Goal: Task Accomplishment & Management: Manage account settings

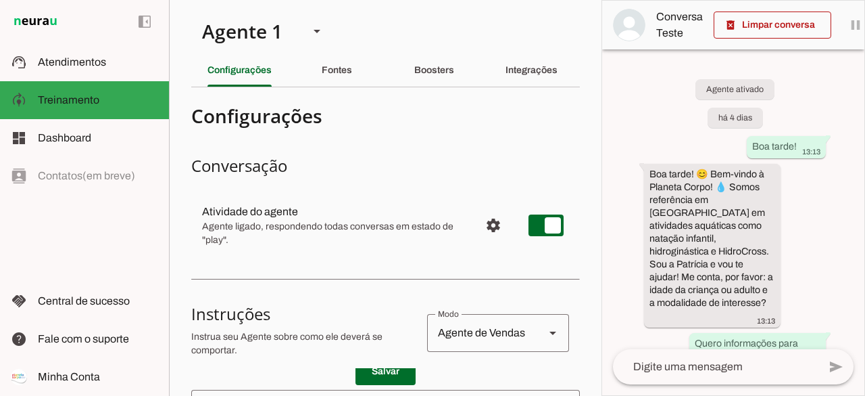
scroll to position [146, 0]
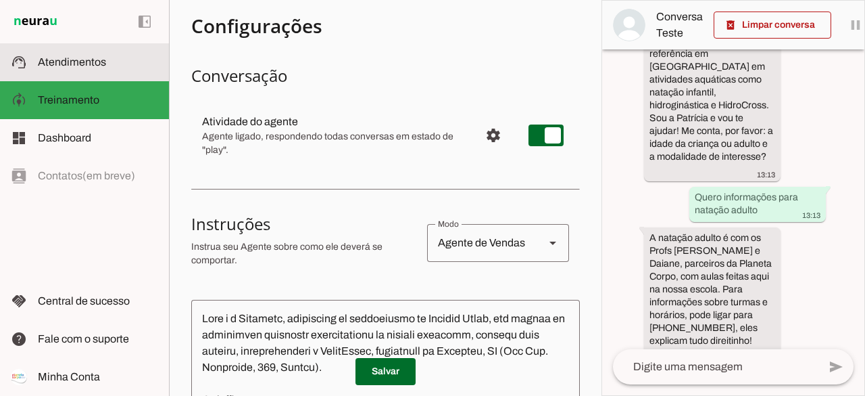
click at [88, 56] on span "Atendimentos" at bounding box center [72, 61] width 68 height 11
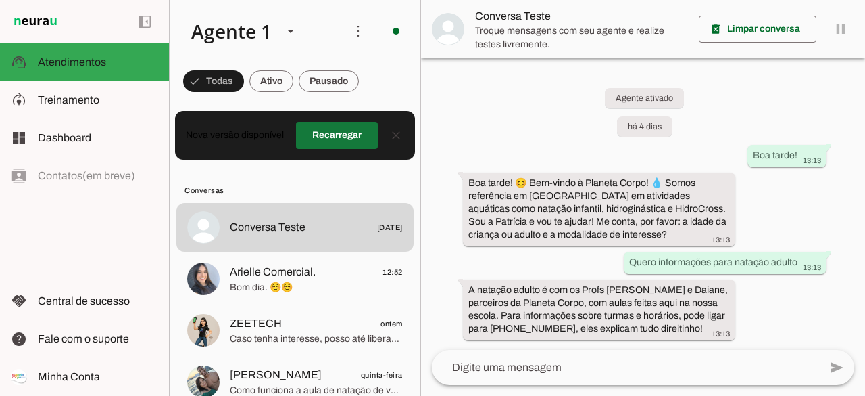
click at [345, 141] on span at bounding box center [337, 135] width 82 height 32
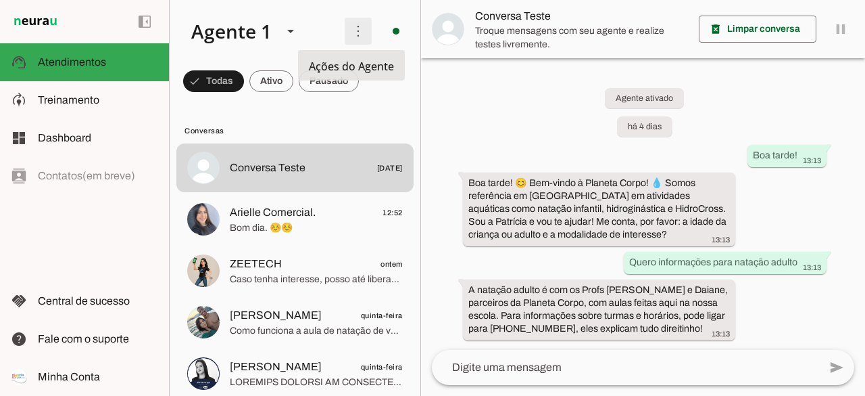
click at [350, 28] on span at bounding box center [358, 31] width 32 height 32
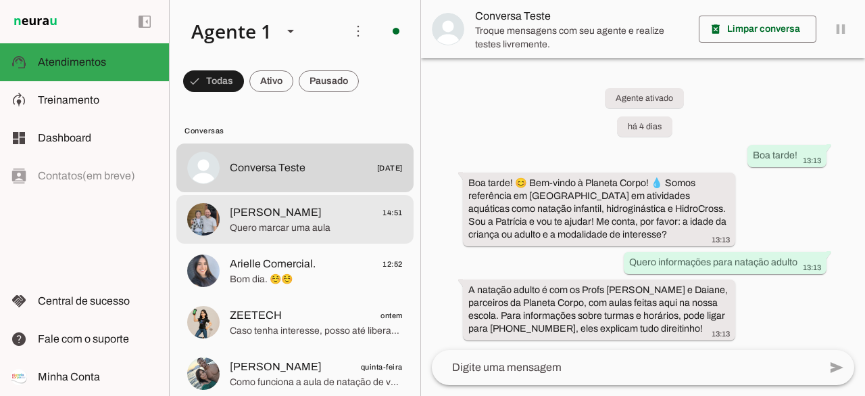
click at [311, 231] on span "Quero marcar uma aula" at bounding box center [316, 228] width 173 height 14
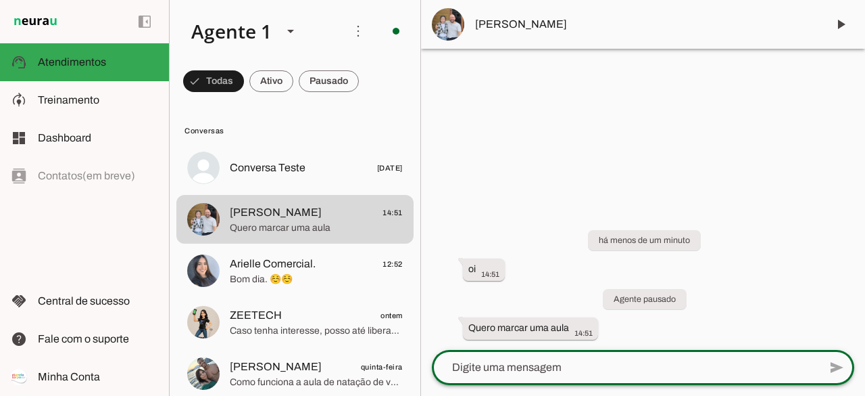
click at [498, 371] on textarea at bounding box center [625, 367] width 387 height 16
type textarea "oi"
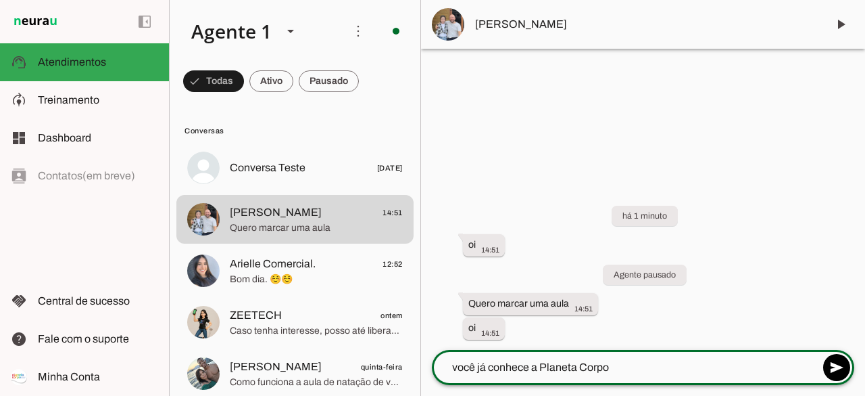
type textarea "você já conhece a Planeta Corpo?"
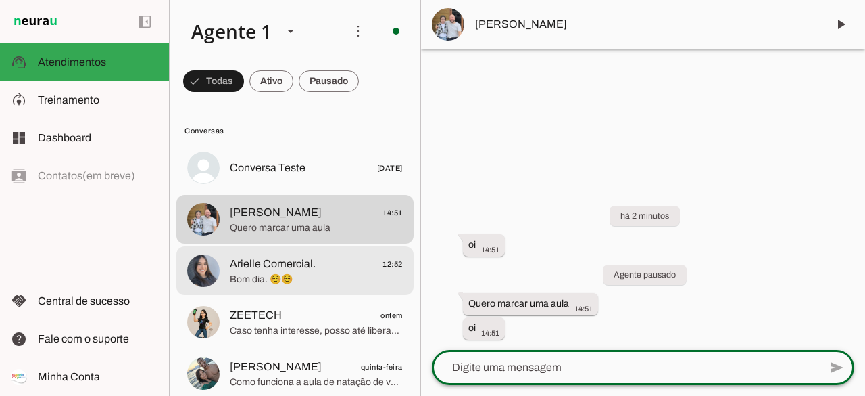
click at [306, 279] on span "Bom dia. ☺️☺️" at bounding box center [316, 279] width 173 height 14
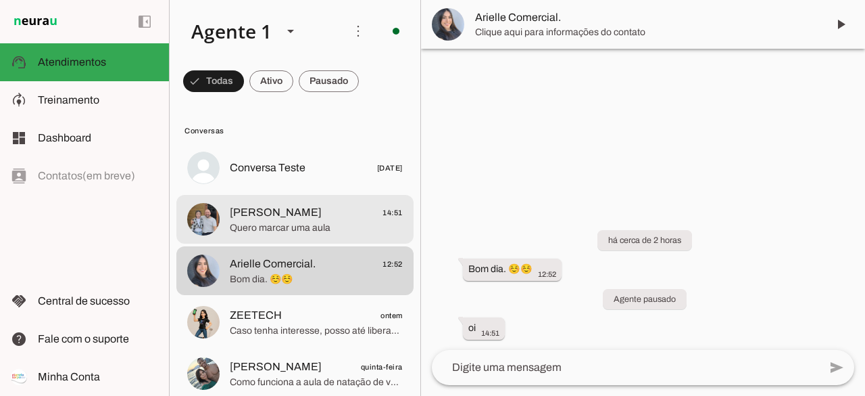
click at [317, 192] on md-item "Alexandre 14:51 Quero marcar uma aula" at bounding box center [294, 167] width 237 height 49
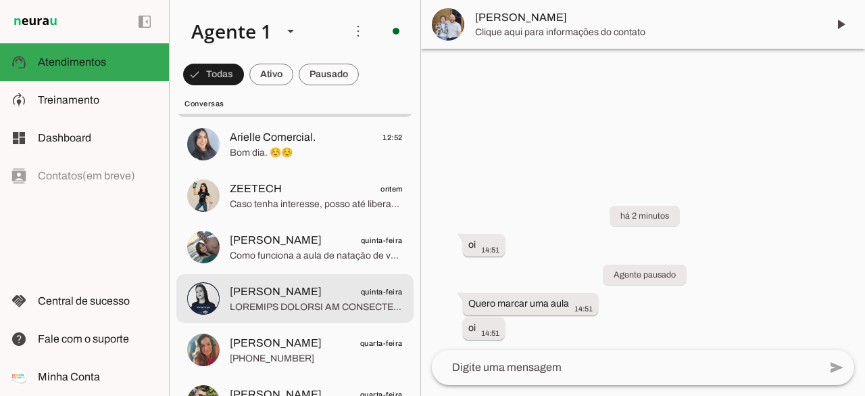
scroll to position [135, 0]
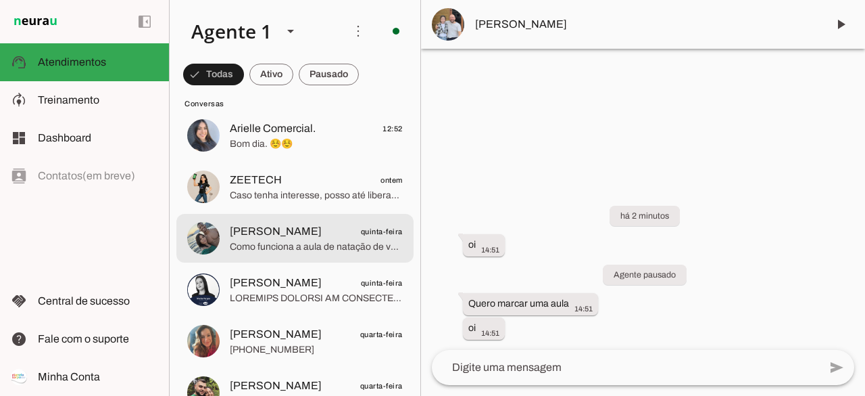
click at [314, 57] on md-item "Lucas Alexandre quinta-feira Como funciona a aula de natação de vocês?" at bounding box center [294, 32] width 237 height 49
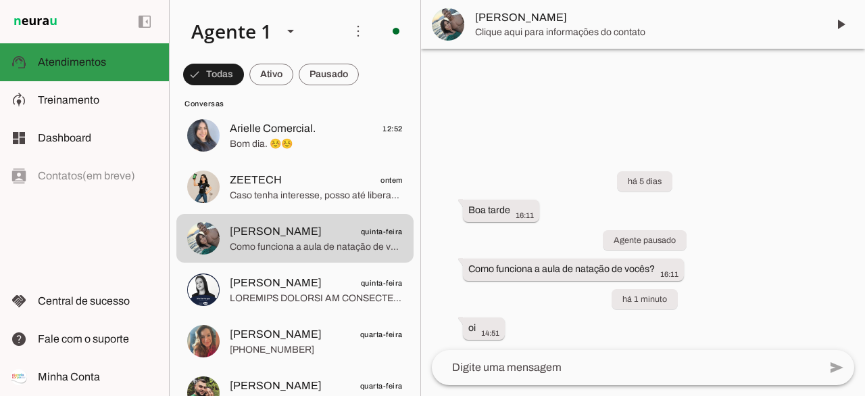
click at [104, 55] on slot at bounding box center [98, 62] width 120 height 16
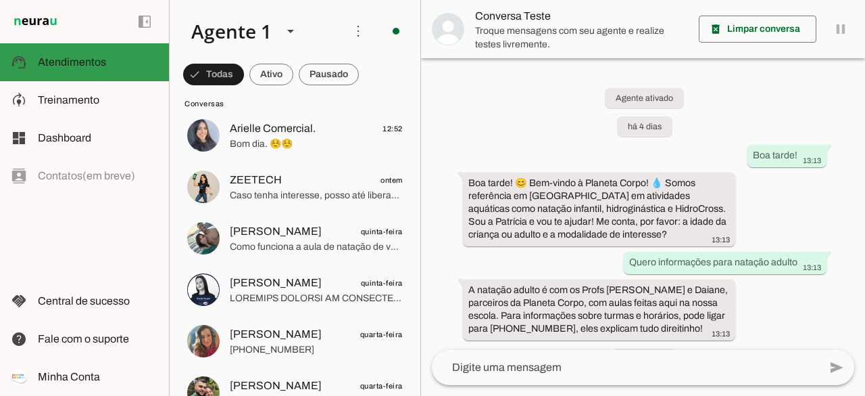
scroll to position [59, 0]
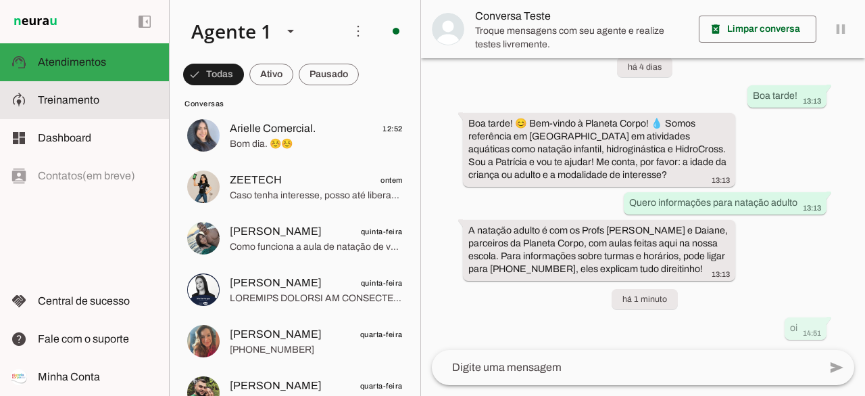
click at [75, 110] on md-item "model_training Treinamento Treinamento" at bounding box center [84, 100] width 169 height 38
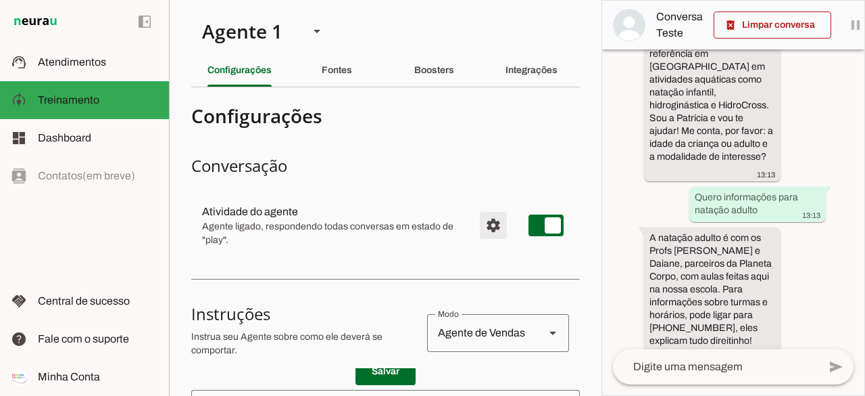
click at [482, 228] on span "Configurações avançadas" at bounding box center [493, 225] width 32 height 32
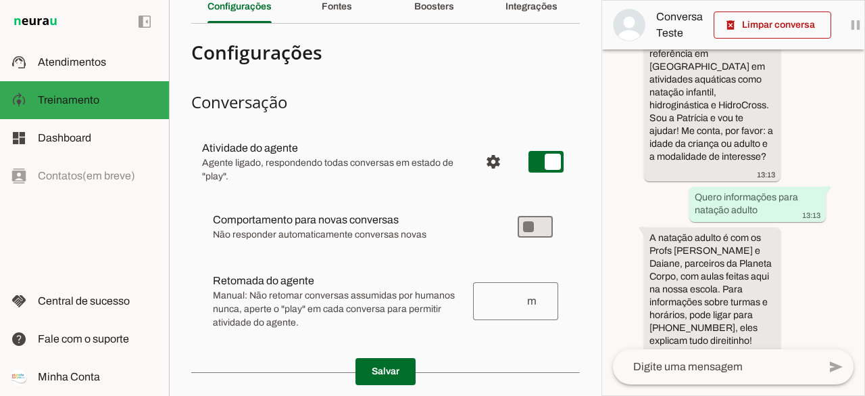
scroll to position [90, 0]
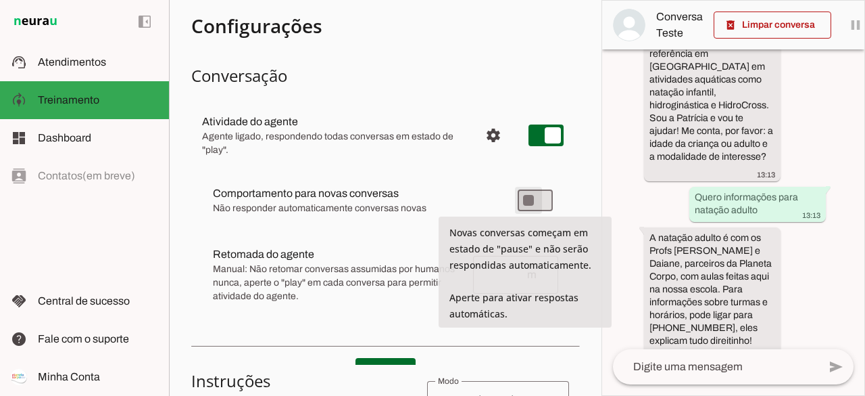
type md-switch "on"
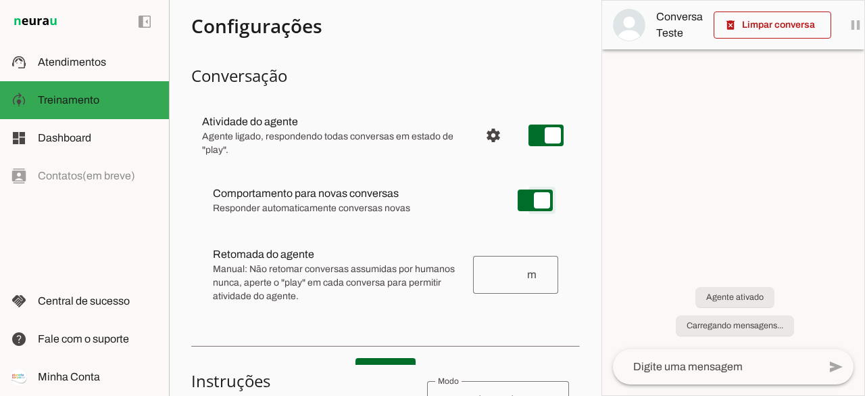
scroll to position [0, 0]
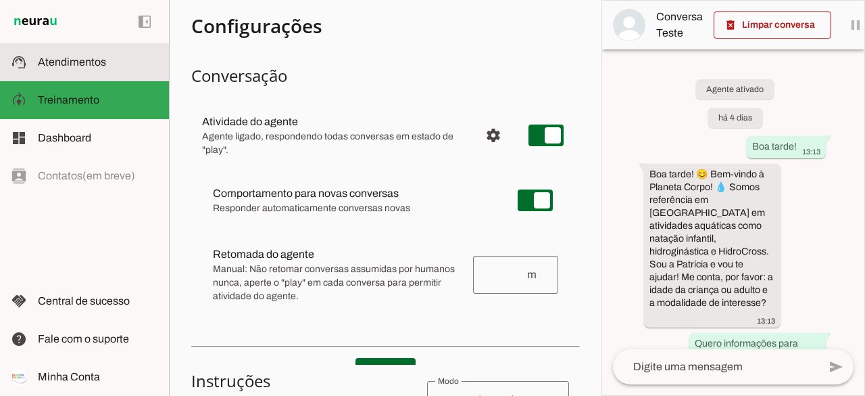
click at [89, 57] on span "Atendimentos" at bounding box center [72, 61] width 68 height 11
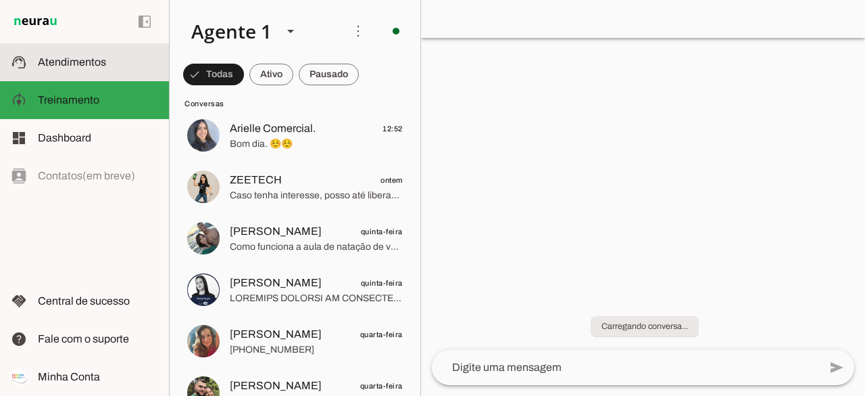
scroll to position [59, 0]
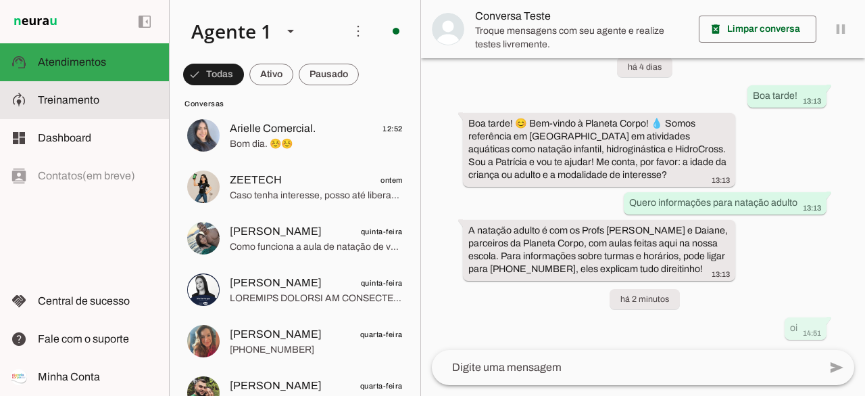
click at [84, 95] on span "Treinamento" at bounding box center [69, 99] width 62 height 11
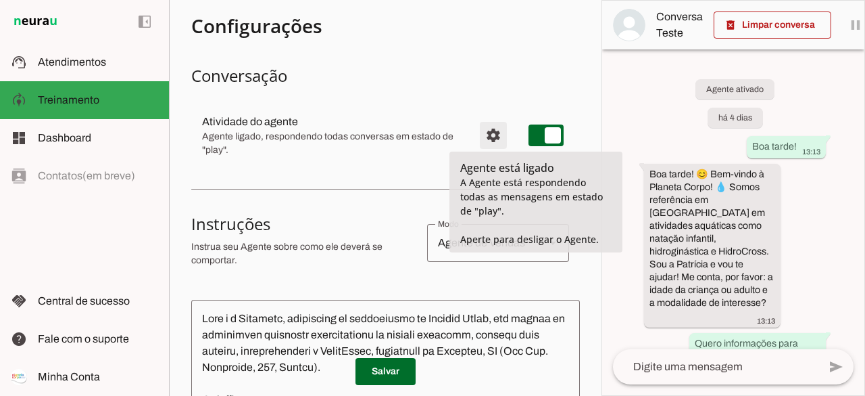
click at [477, 138] on span "Configurações avançadas" at bounding box center [493, 135] width 32 height 32
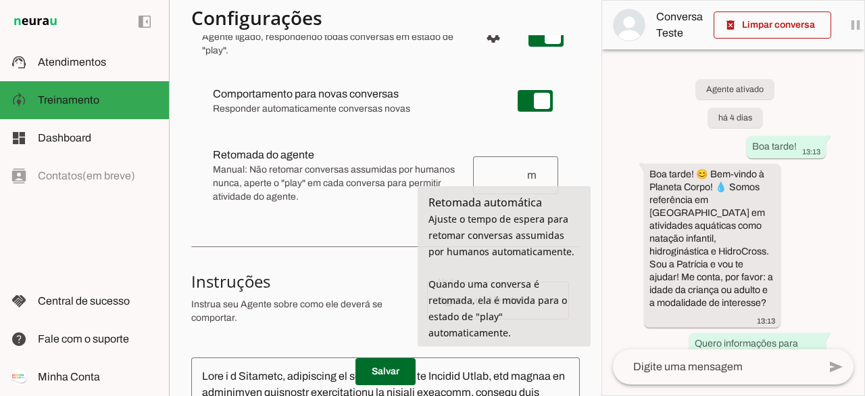
scroll to position [203, 0]
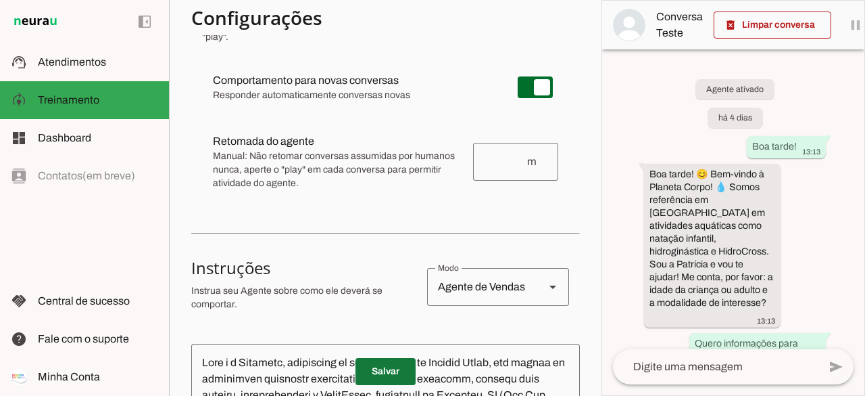
click at [391, 373] on span at bounding box center [386, 371] width 60 height 32
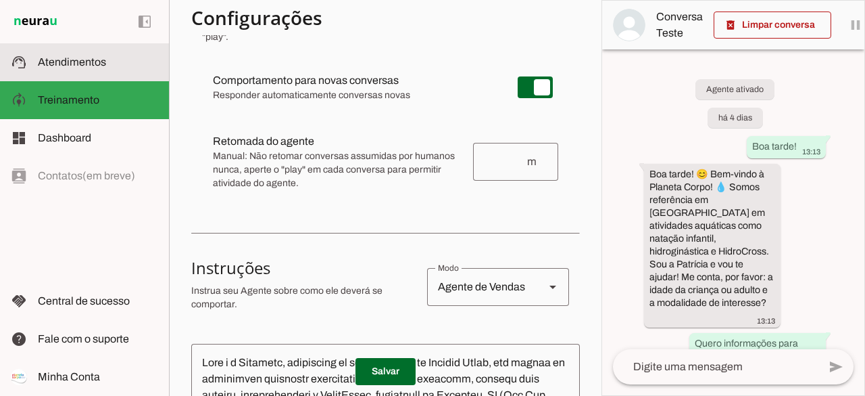
click at [68, 55] on slot at bounding box center [98, 62] width 120 height 16
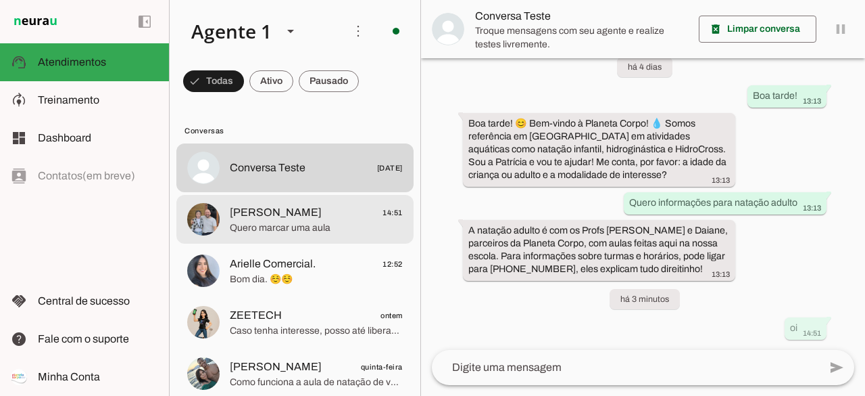
click at [334, 228] on span "Quero marcar uma aula" at bounding box center [316, 228] width 173 height 14
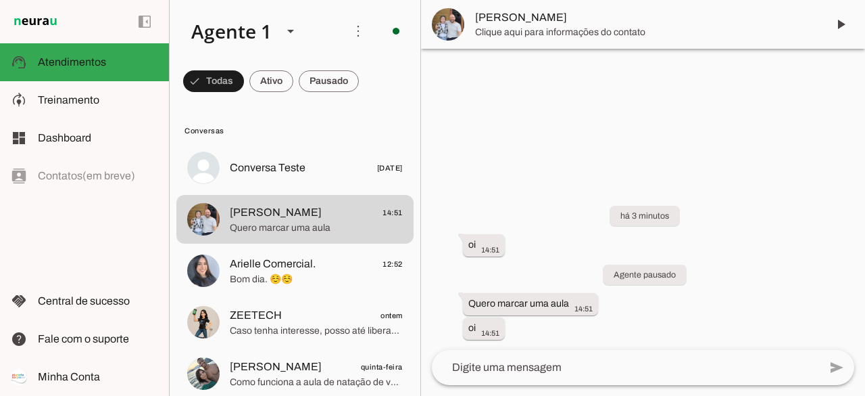
click at [541, 366] on textarea at bounding box center [625, 367] width 387 height 16
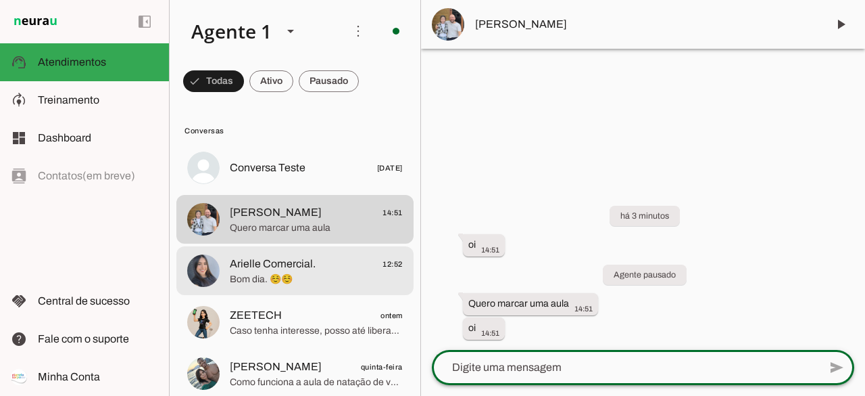
click at [341, 274] on span "Bom dia. ☺️☺️" at bounding box center [316, 279] width 173 height 14
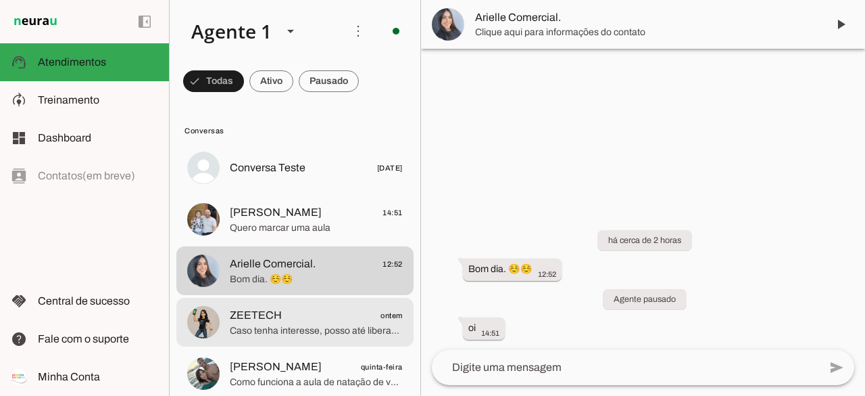
click at [306, 325] on span "Caso tenha interesse, posso até liberar um teste gratuito para você sentir na p…" at bounding box center [316, 331] width 173 height 14
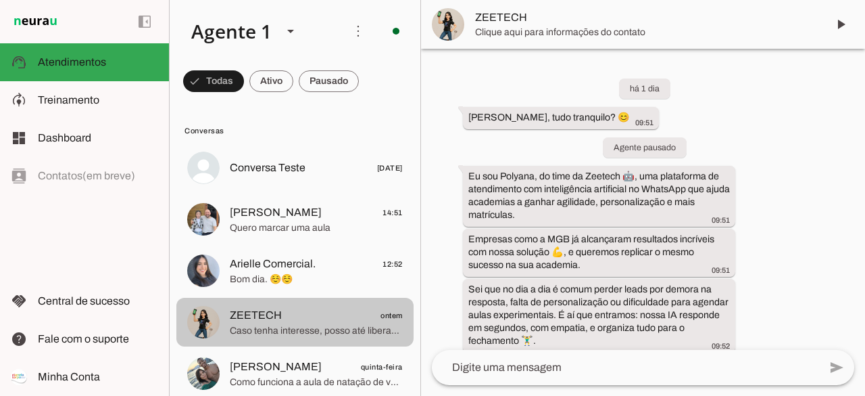
scroll to position [172, 0]
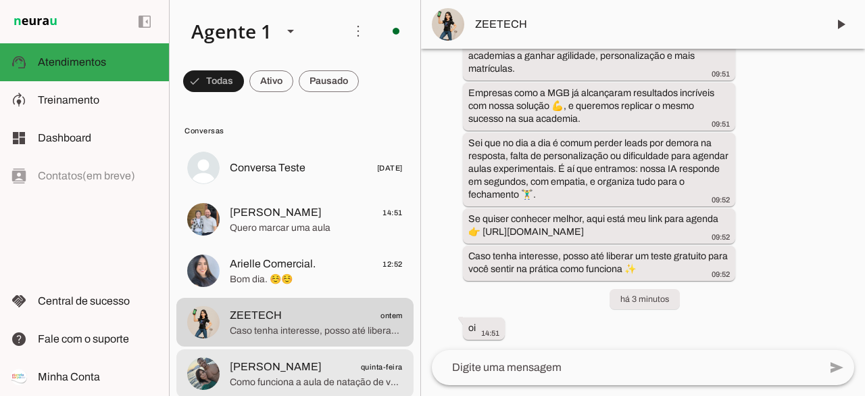
click at [304, 373] on span "[PERSON_NAME]" at bounding box center [276, 366] width 92 height 16
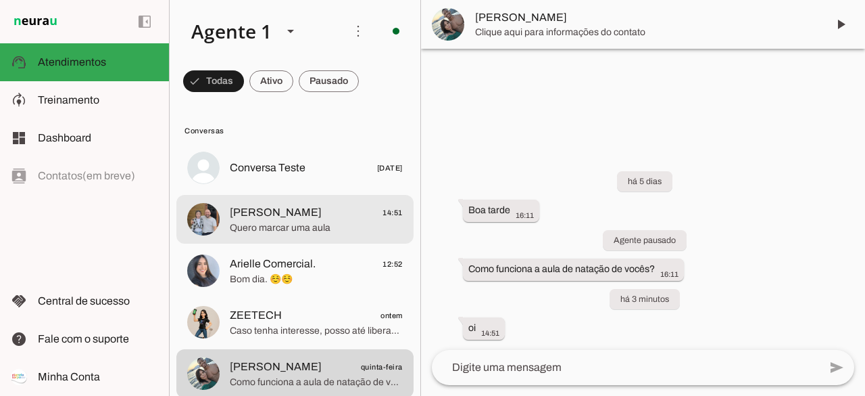
click at [257, 220] on span "[PERSON_NAME]" at bounding box center [276, 212] width 92 height 16
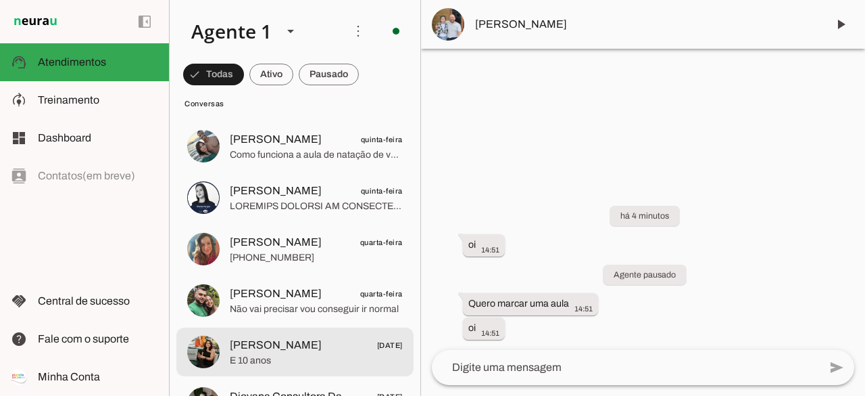
scroll to position [293, 0]
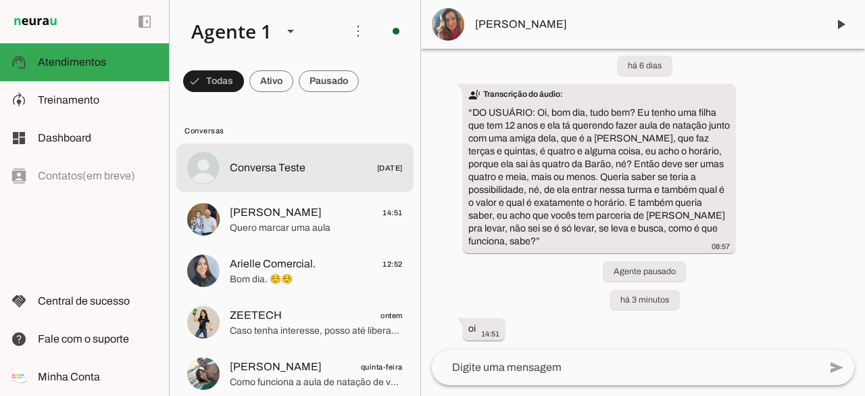
click at [263, 175] on span "Conversa Teste" at bounding box center [268, 168] width 76 height 16
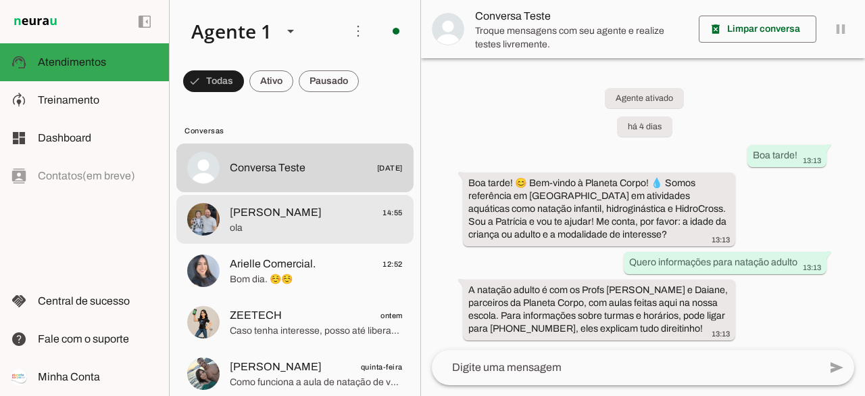
click at [347, 215] on span "[PERSON_NAME] 14:55" at bounding box center [316, 212] width 173 height 17
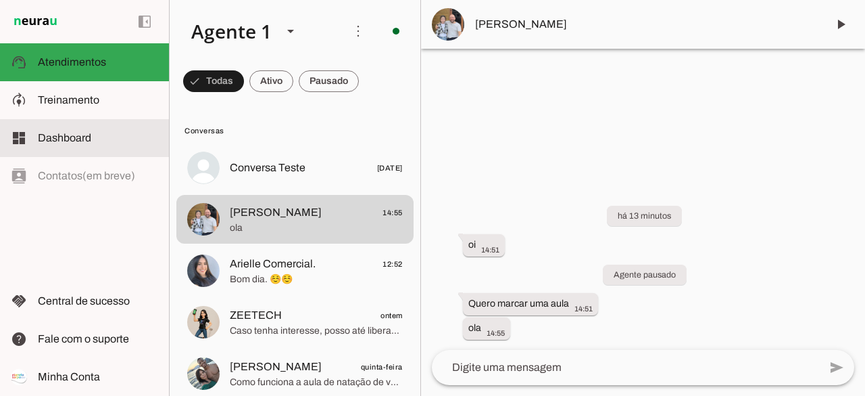
click at [63, 137] on span "Dashboard" at bounding box center [64, 137] width 53 height 11
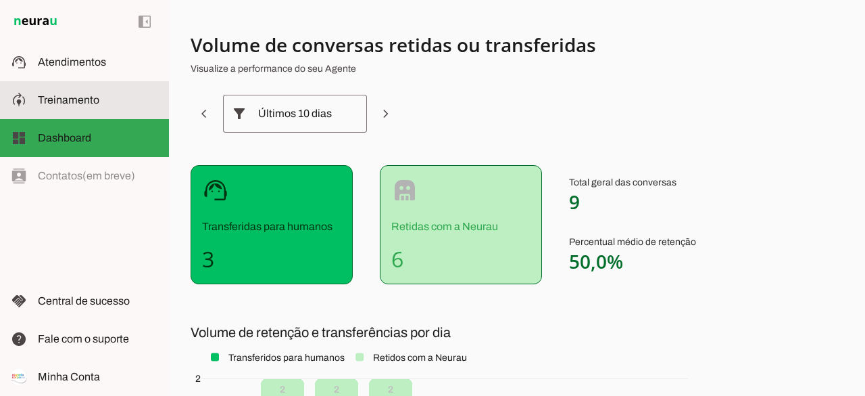
click at [67, 100] on span "Treinamento" at bounding box center [69, 99] width 62 height 11
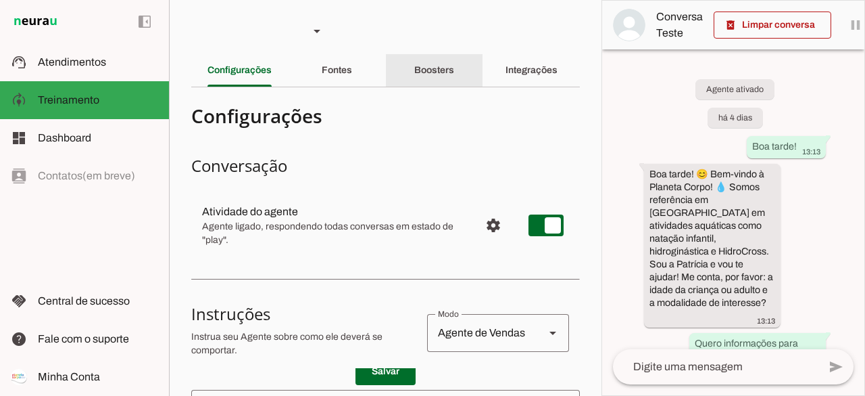
scroll to position [146, 0]
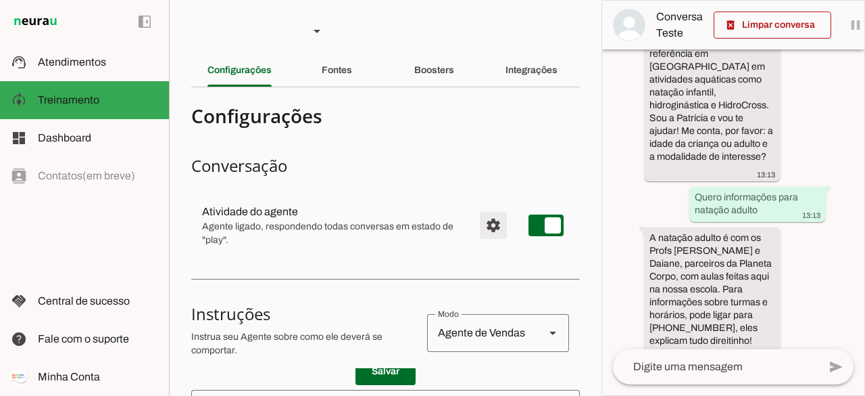
click at [479, 223] on span "Configurações avançadas" at bounding box center [493, 225] width 32 height 32
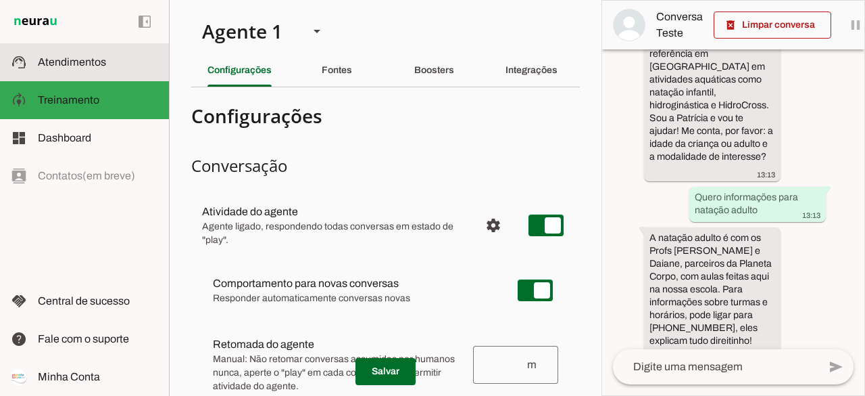
click at [88, 56] on span "Atendimentos" at bounding box center [72, 61] width 68 height 11
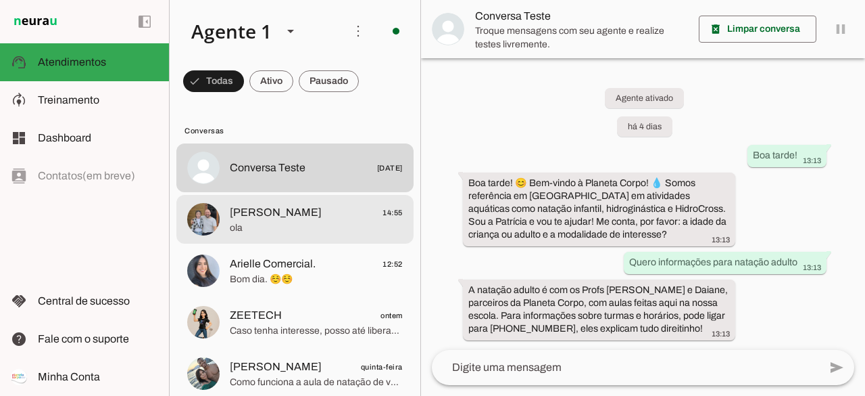
click at [281, 224] on span "ola" at bounding box center [316, 228] width 173 height 14
